Goal: Task Accomplishment & Management: Use online tool/utility

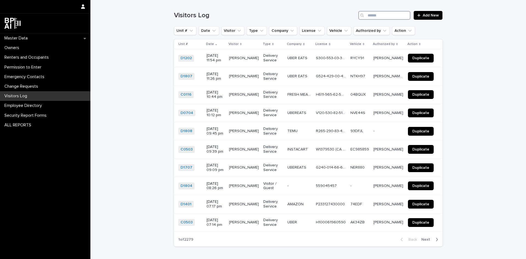
click at [377, 13] on input "Search" at bounding box center [385, 15] width 52 height 9
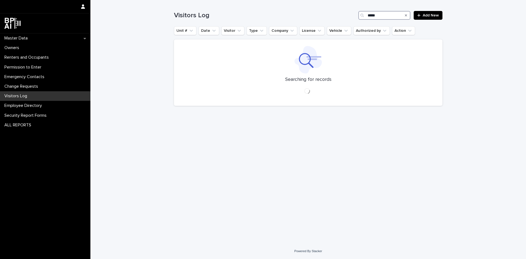
type input "*****"
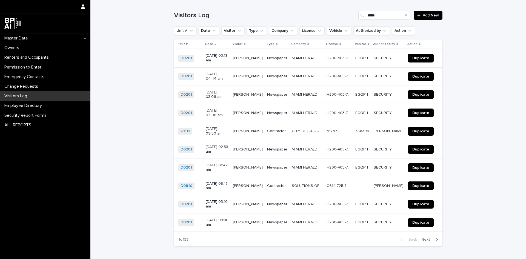
click at [420, 57] on span "Duplicate" at bounding box center [421, 58] width 17 height 4
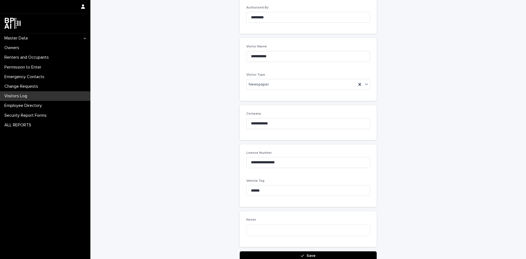
scroll to position [104, 0]
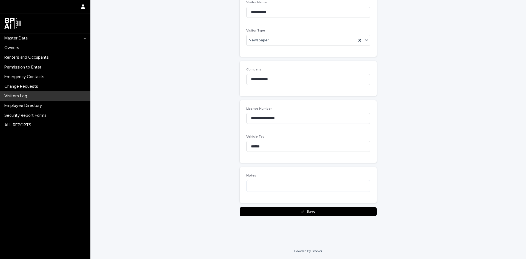
click at [322, 211] on button "Save" at bounding box center [308, 211] width 137 height 9
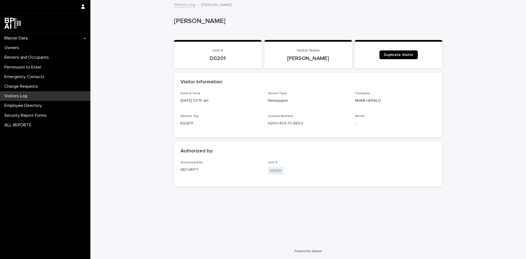
click at [15, 96] on p "Visitors Log" at bounding box center [16, 95] width 29 height 5
